Goal: Answer question/provide support: Answer question/provide support

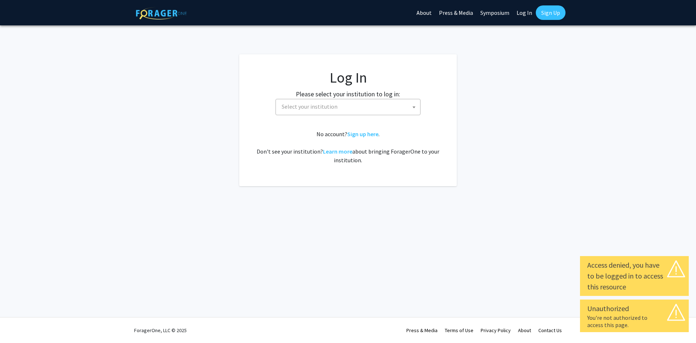
click at [389, 105] on span "Select your institution" at bounding box center [349, 106] width 141 height 15
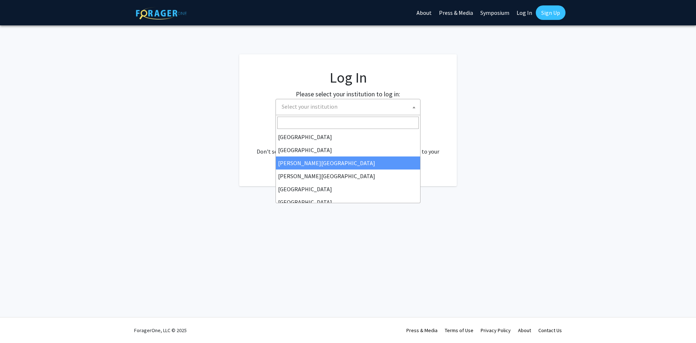
scroll to position [43, 0]
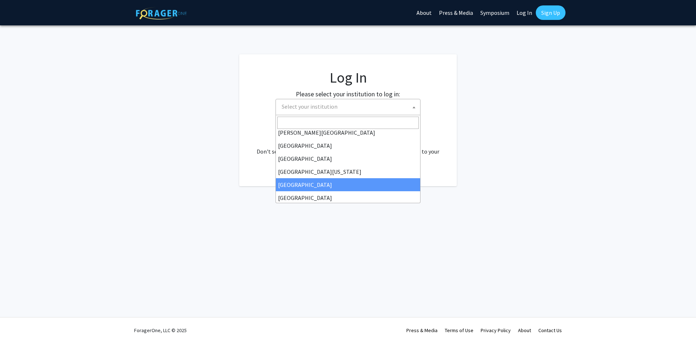
select select "12"
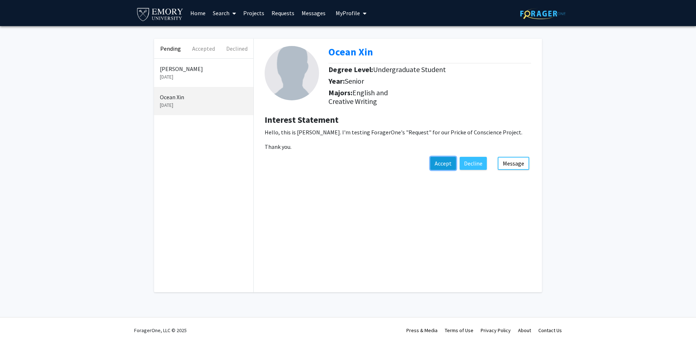
click at [439, 165] on button "Accept" at bounding box center [443, 163] width 26 height 13
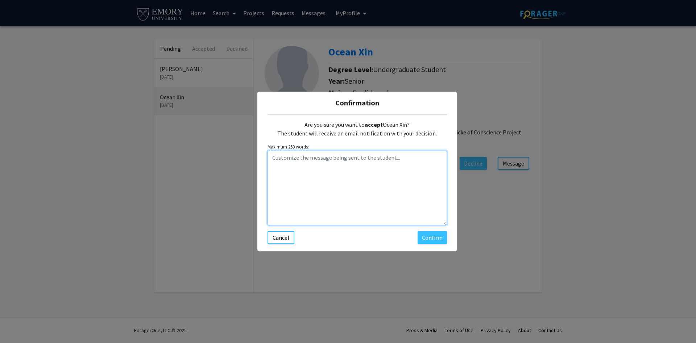
click at [385, 167] on textarea "Customize the message being sent to the student..." at bounding box center [356, 188] width 179 height 75
type textarea "Thanks Ocean. We can work out the details. Do you get any kind of incentive?"
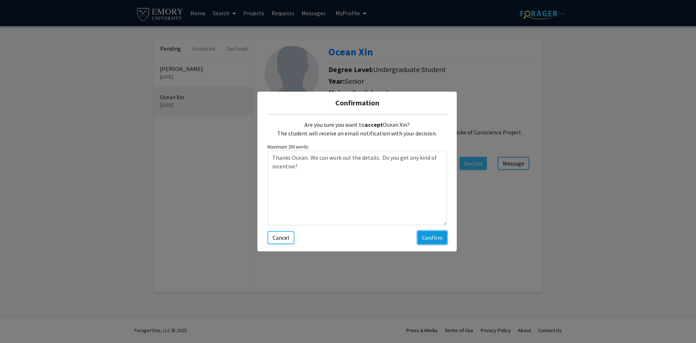
click at [425, 235] on button "Confirm" at bounding box center [432, 237] width 29 height 13
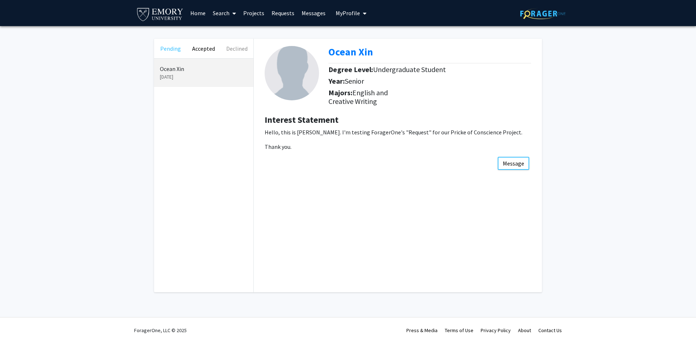
click at [173, 49] on button "Pending" at bounding box center [170, 49] width 33 height 20
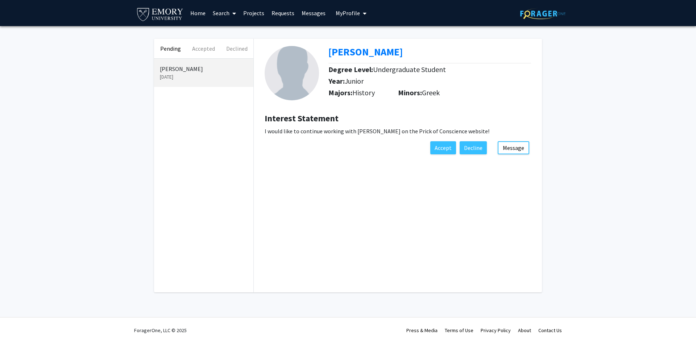
click at [176, 76] on p "[DATE]" at bounding box center [204, 77] width 88 height 8
click at [445, 148] on button "Accept" at bounding box center [443, 147] width 26 height 13
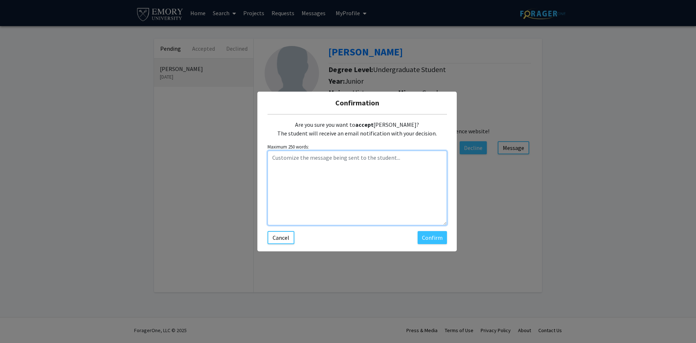
click at [365, 168] on textarea "Customize the message being sent to the student..." at bounding box center [356, 188] width 179 height 75
click at [432, 158] on textarea "Hi [PERSON_NAME]. Very good. Do you get any kind of incentive for participatiin…" at bounding box center [356, 188] width 179 height 75
click at [320, 154] on textarea "Hi [PERSON_NAME]. Very good. Do you get any kind of incentive for participating?" at bounding box center [356, 188] width 179 height 75
type textarea "Hi [PERSON_NAME]. Very good. We can work out the details. Do you get any kind o…"
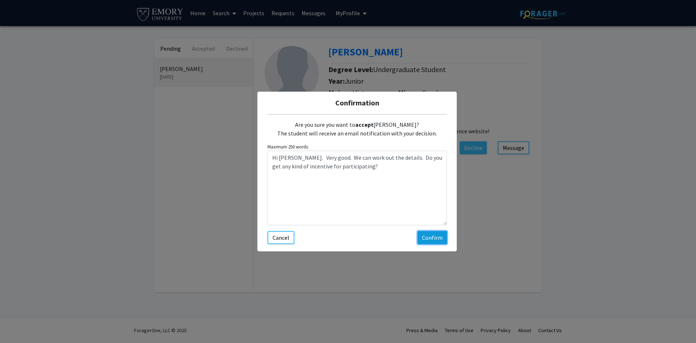
click at [426, 240] on button "Confirm" at bounding box center [432, 237] width 29 height 13
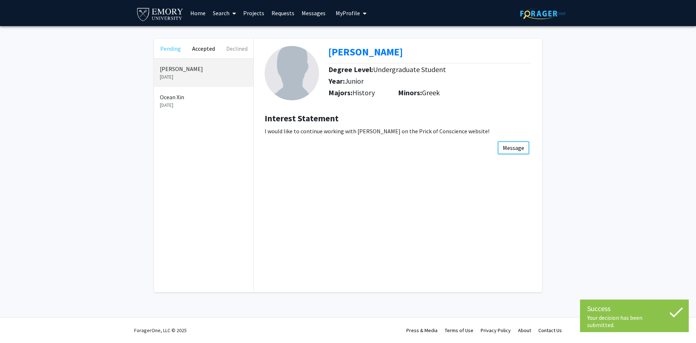
click at [171, 48] on button "Pending" at bounding box center [170, 49] width 33 height 20
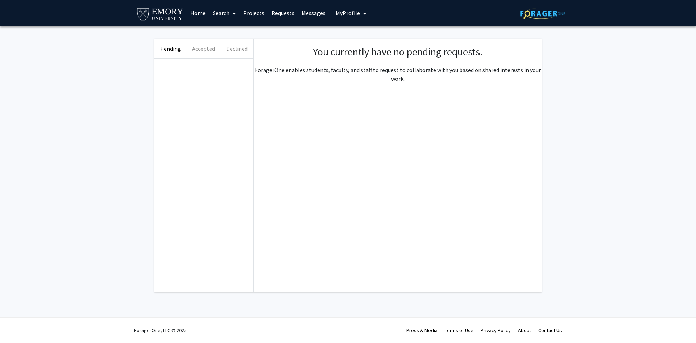
click at [348, 15] on span "My Profile" at bounding box center [348, 12] width 24 height 7
click at [352, 65] on link "Log Out" at bounding box center [373, 66] width 65 height 9
